Goal: Information Seeking & Learning: Check status

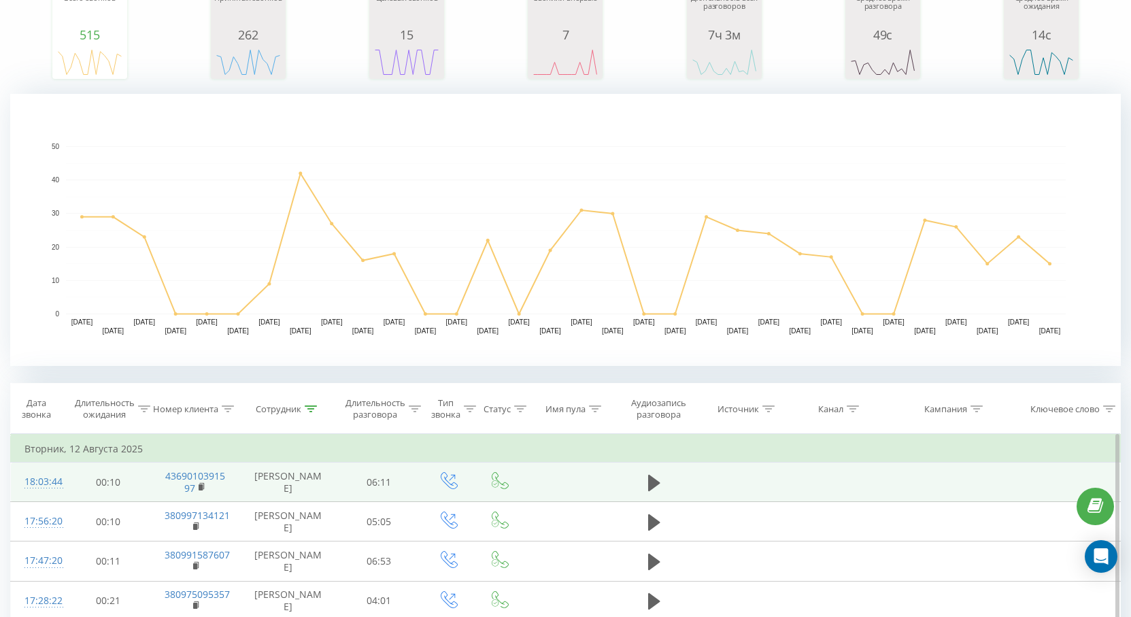
scroll to position [136, 0]
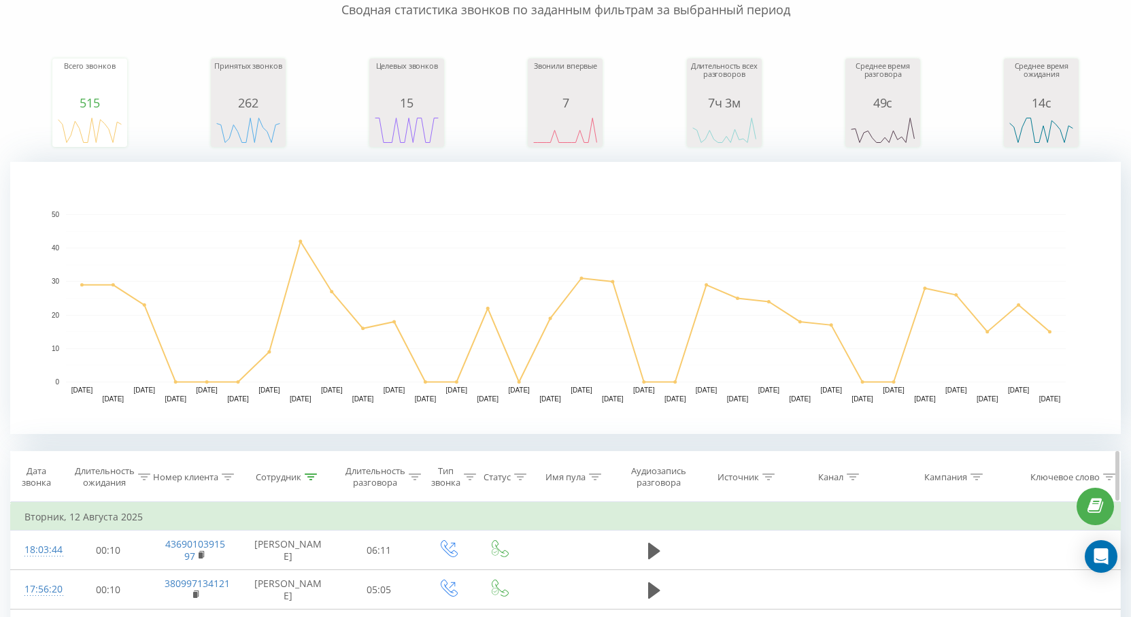
click at [314, 475] on icon at bounding box center [311, 476] width 12 height 7
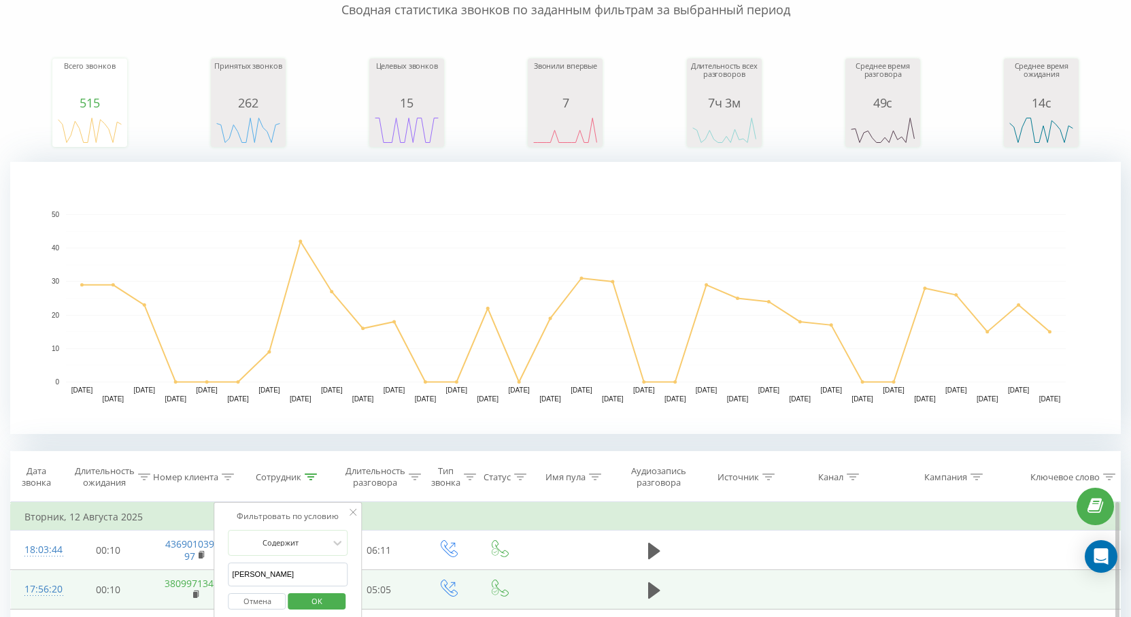
drag, startPoint x: 314, startPoint y: 581, endPoint x: 169, endPoint y: 585, distance: 144.9
type input "[PERSON_NAME]"
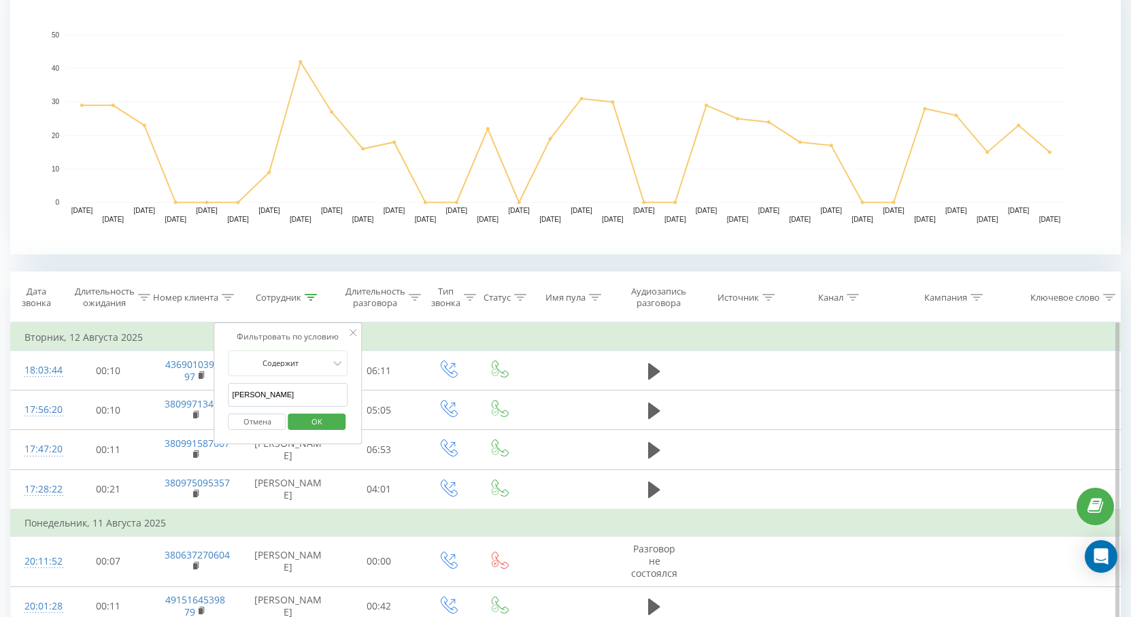
scroll to position [340, 0]
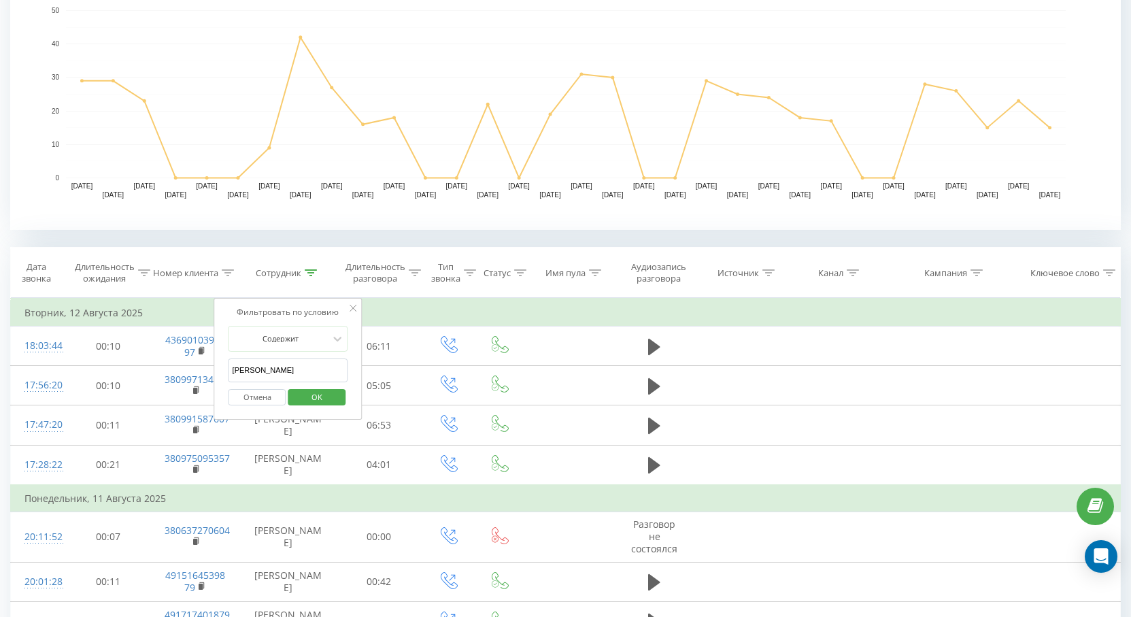
click at [337, 392] on button "OK" at bounding box center [317, 397] width 58 height 17
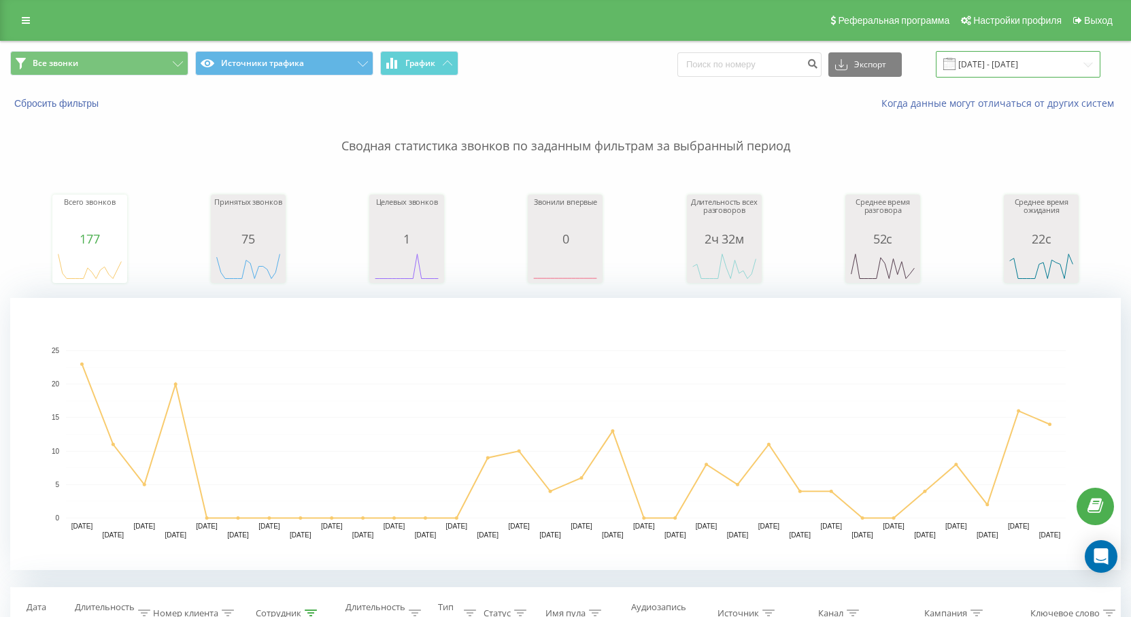
click at [1024, 71] on input "[DATE] - [DATE]" at bounding box center [1018, 64] width 165 height 27
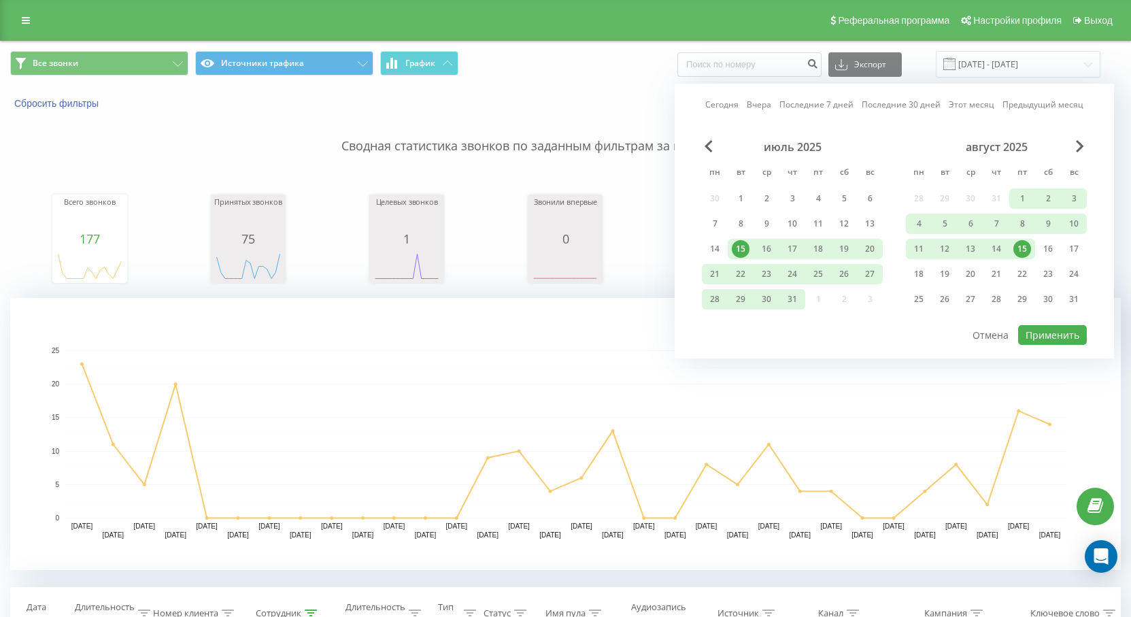
click at [1019, 250] on div "15" at bounding box center [1022, 249] width 18 height 18
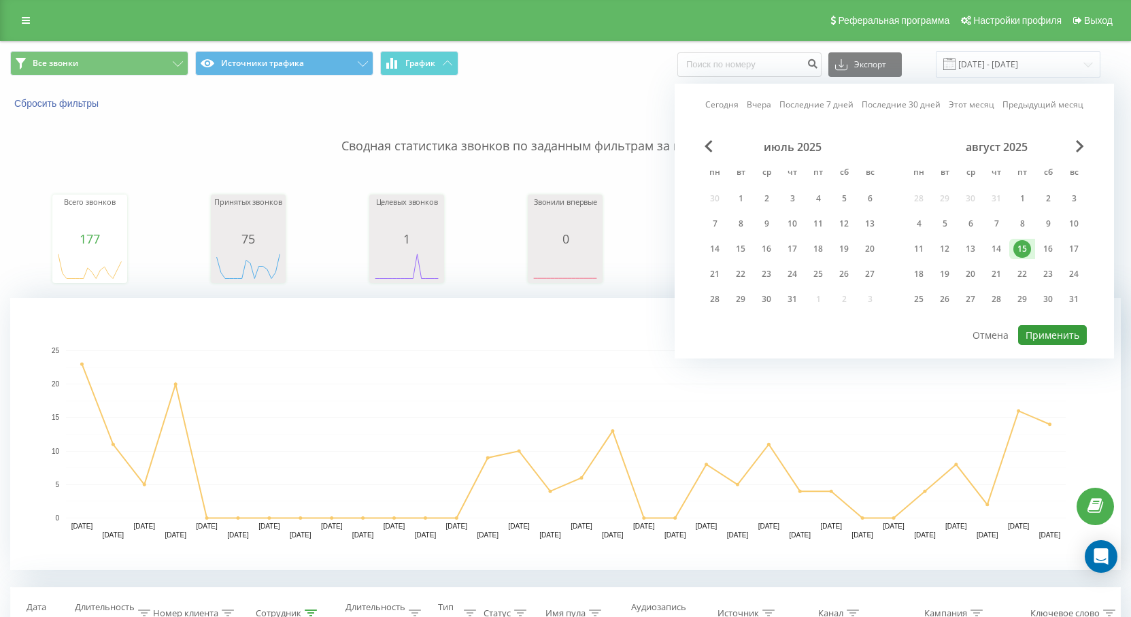
click at [1051, 336] on button "Применить" at bounding box center [1052, 335] width 69 height 20
type input "[DATE] - [DATE]"
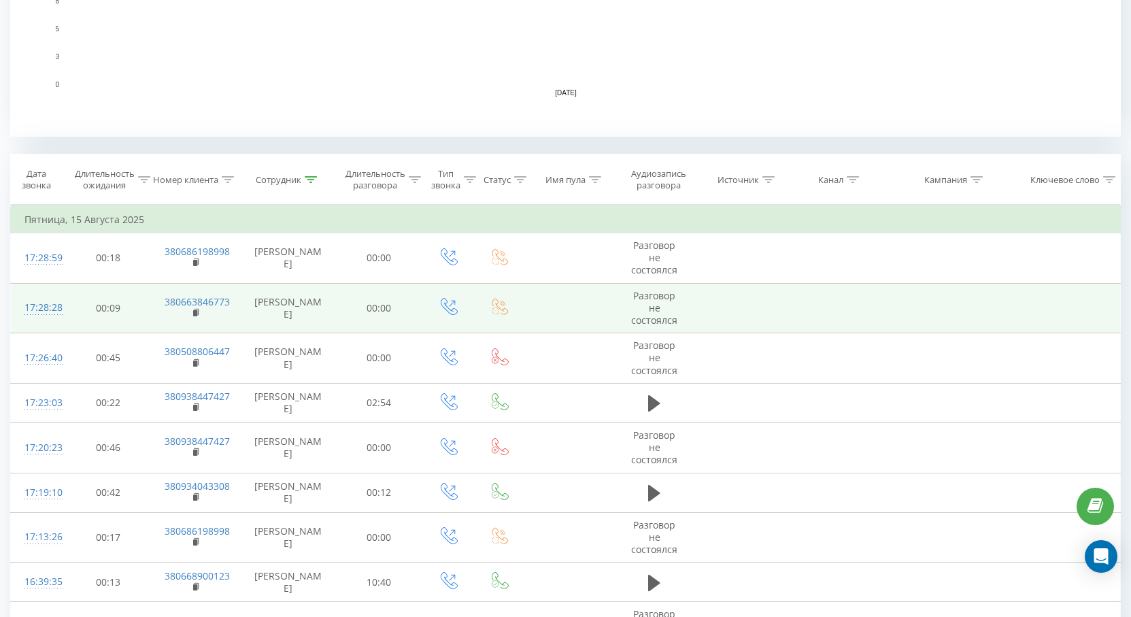
scroll to position [612, 0]
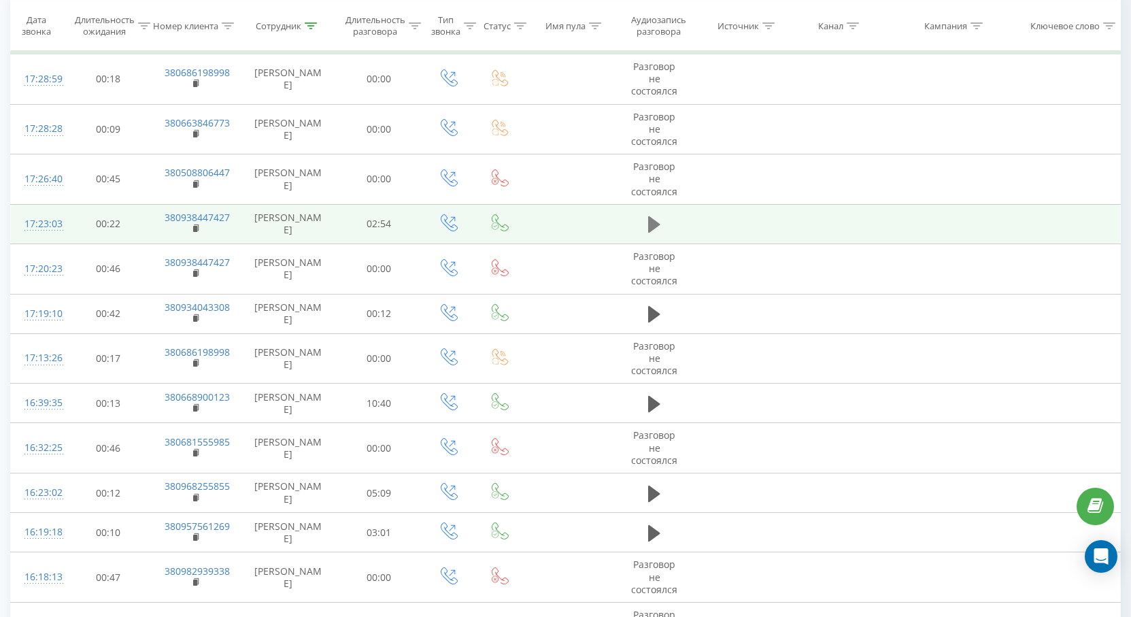
click at [646, 224] on button at bounding box center [654, 224] width 20 height 20
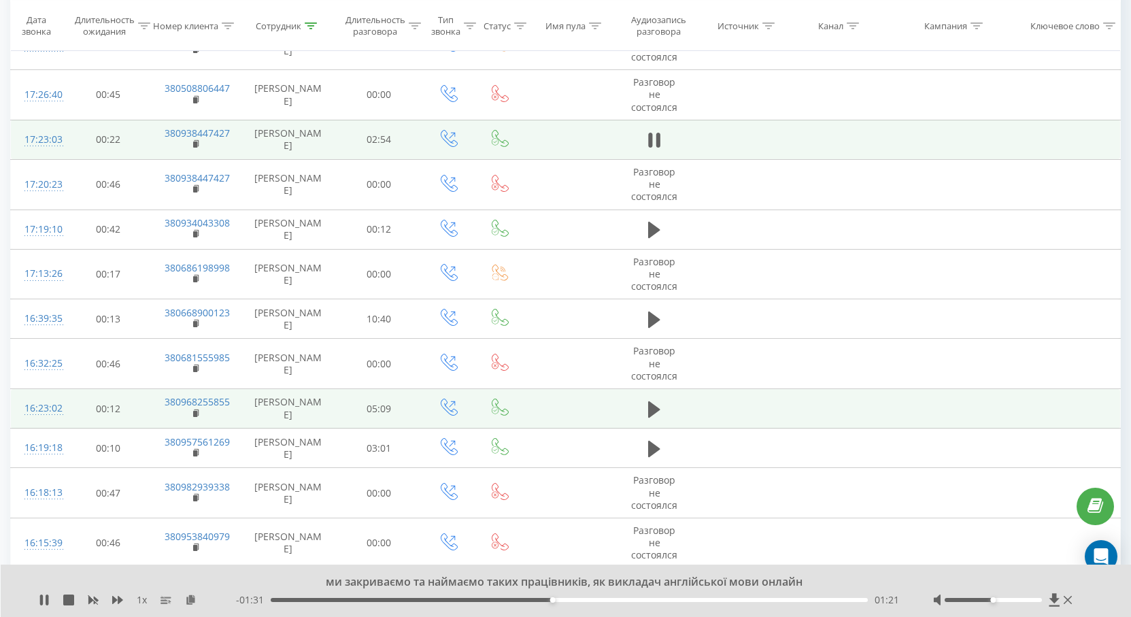
scroll to position [749, 0]
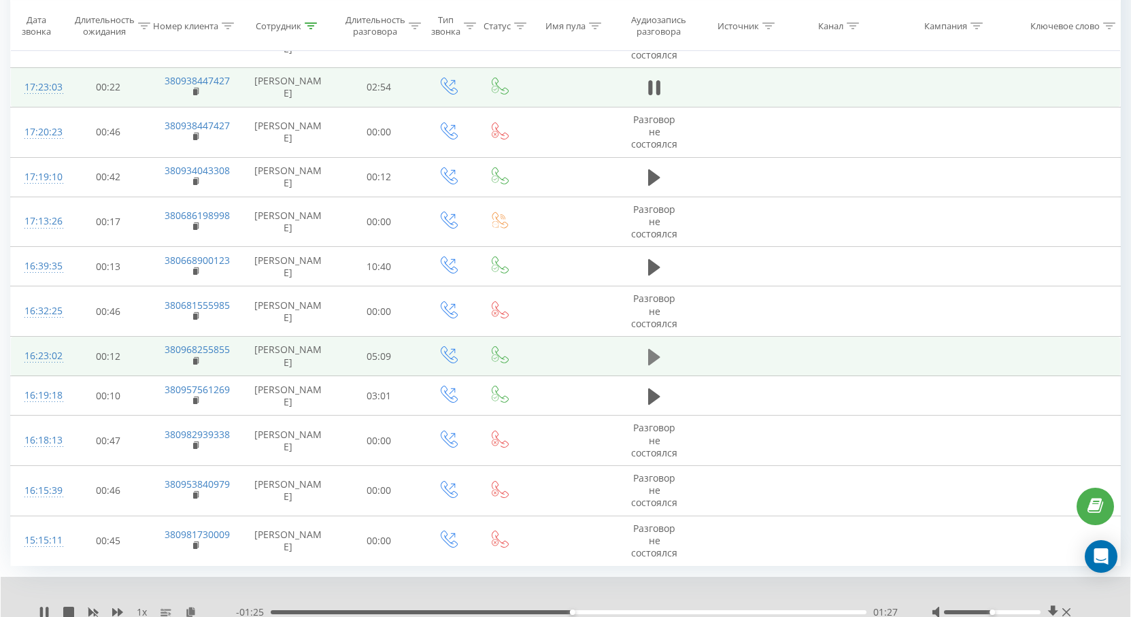
click at [645, 350] on button at bounding box center [654, 357] width 20 height 20
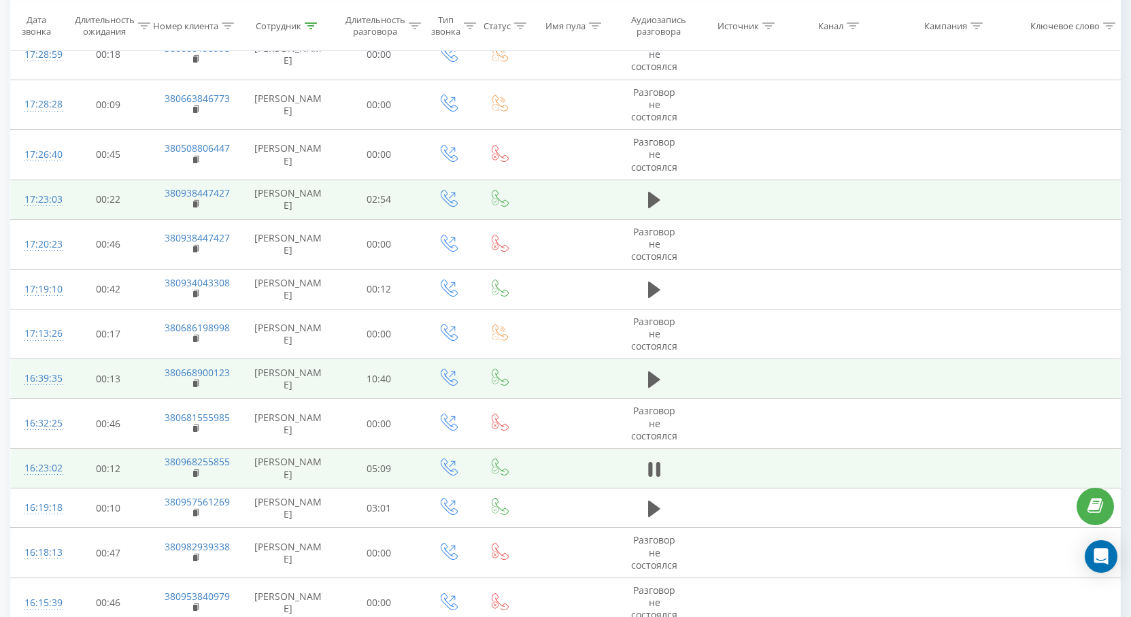
scroll to position [613, 0]
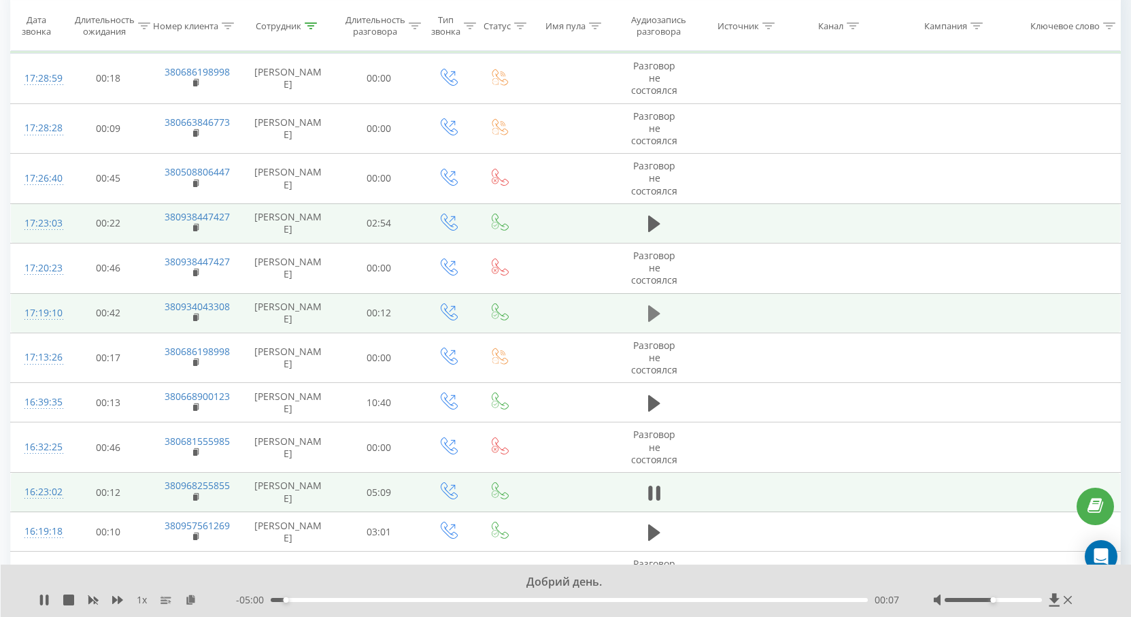
click at [663, 310] on button at bounding box center [654, 313] width 20 height 20
click at [662, 217] on button at bounding box center [654, 224] width 20 height 20
click at [652, 494] on icon at bounding box center [654, 492] width 12 height 16
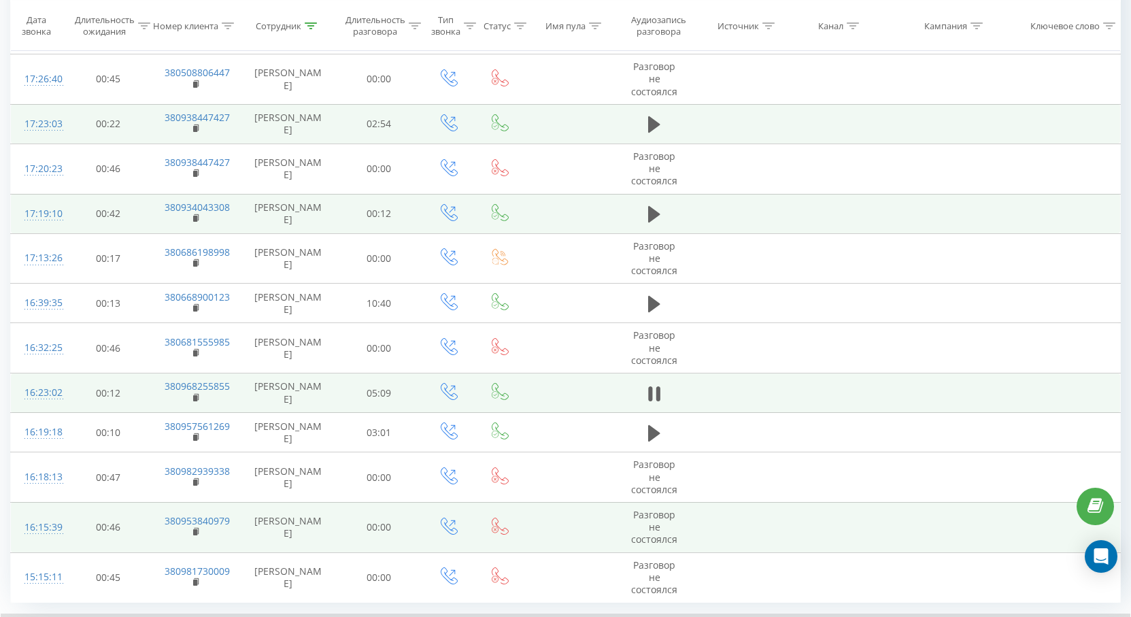
scroll to position [749, 0]
